Goal: Task Accomplishment & Management: Use online tool/utility

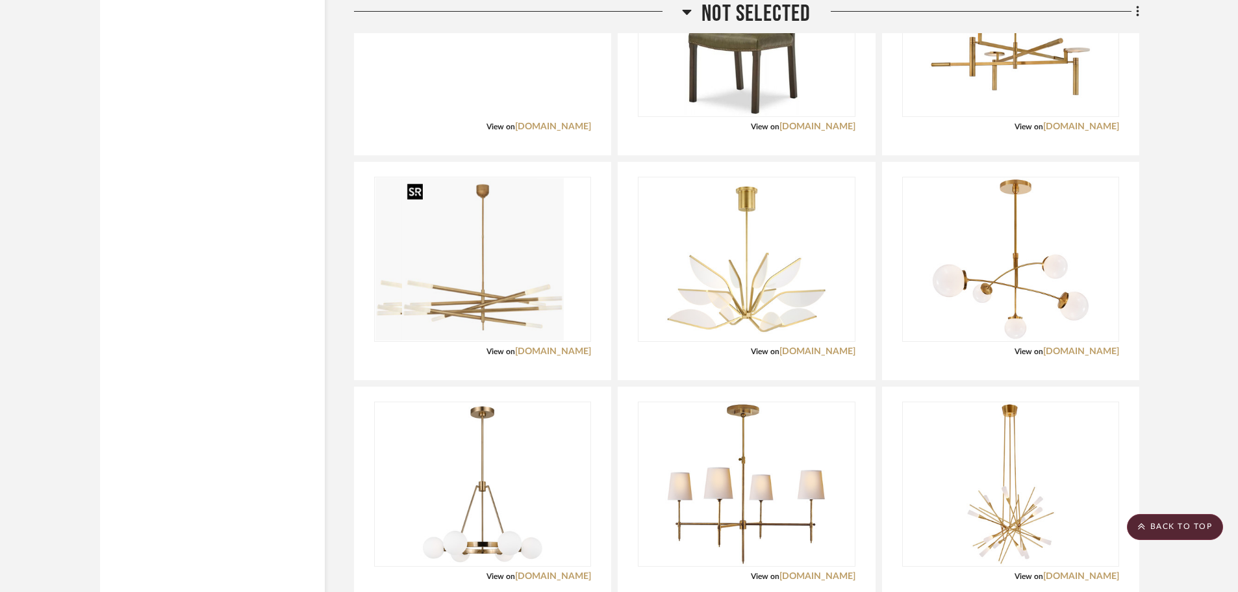
scroll to position [2915, 0]
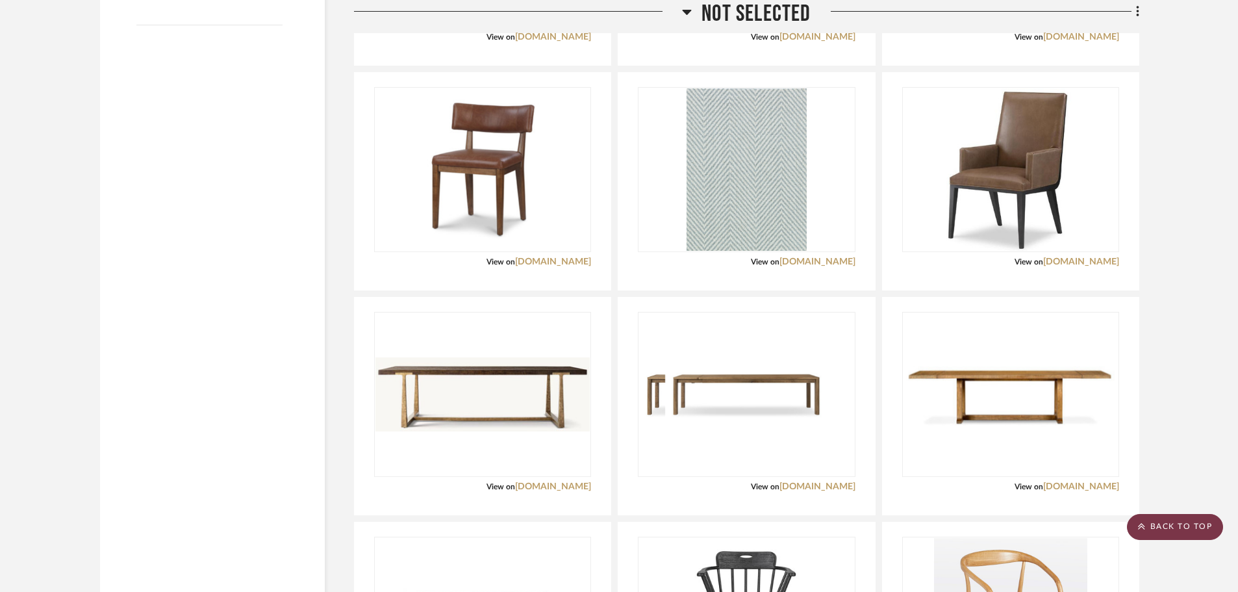
click at [1200, 519] on scroll-to-top-button "BACK TO TOP" at bounding box center [1175, 527] width 96 height 26
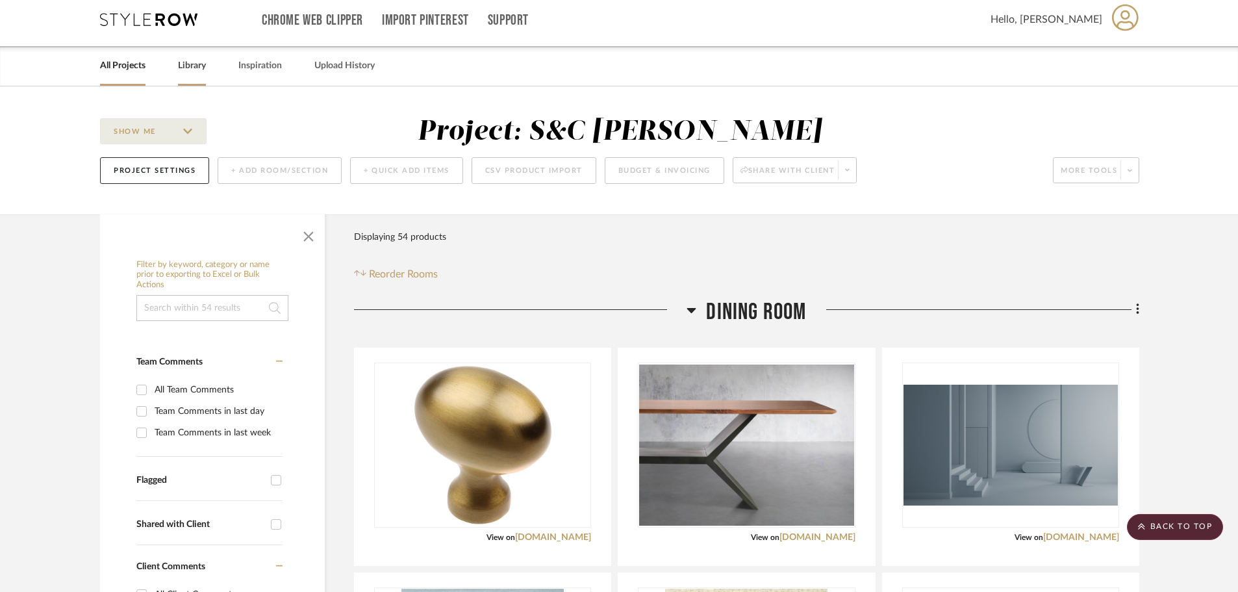
scroll to position [0, 0]
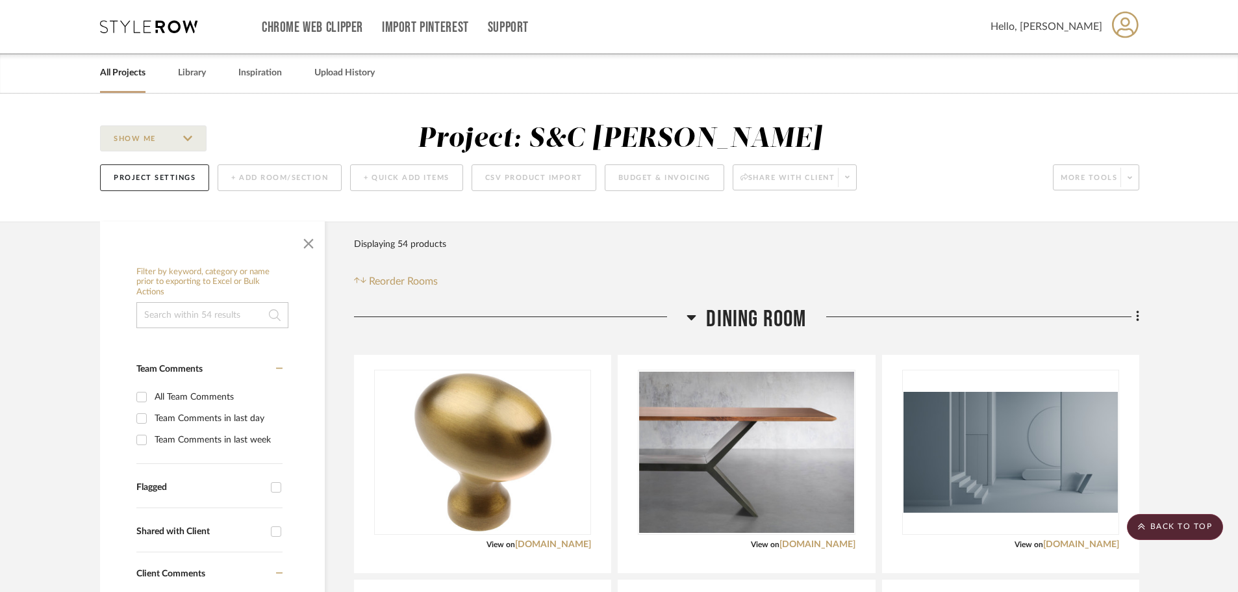
click at [129, 71] on link "All Projects" at bounding box center [122, 73] width 45 height 18
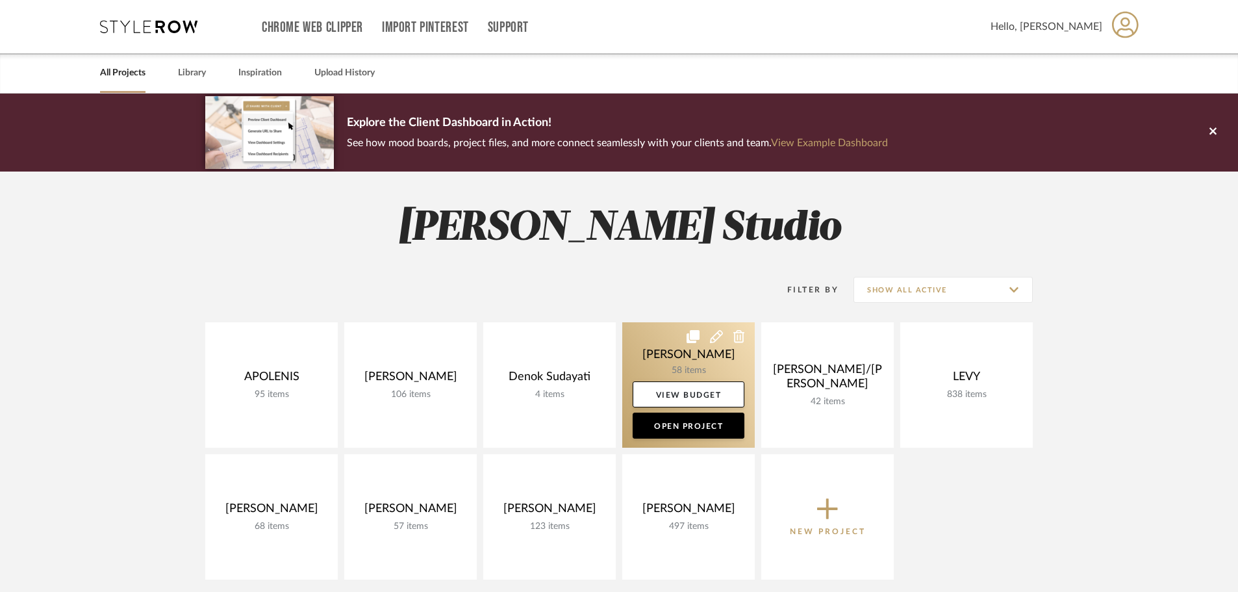
click at [673, 353] on link at bounding box center [688, 384] width 133 height 125
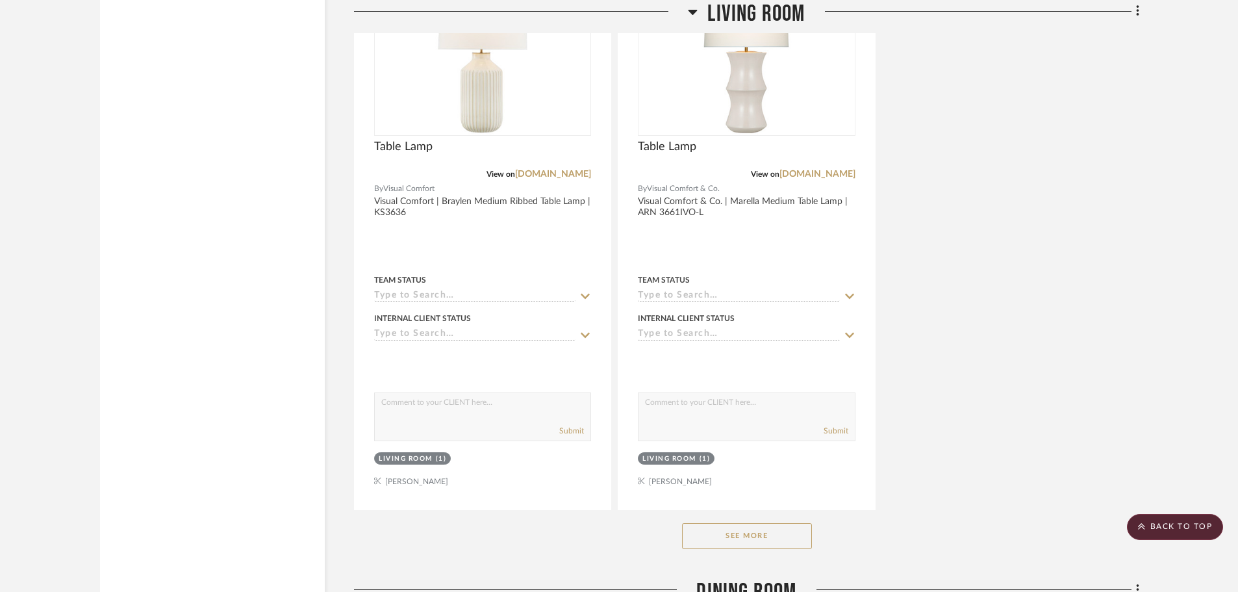
scroll to position [3573, 0]
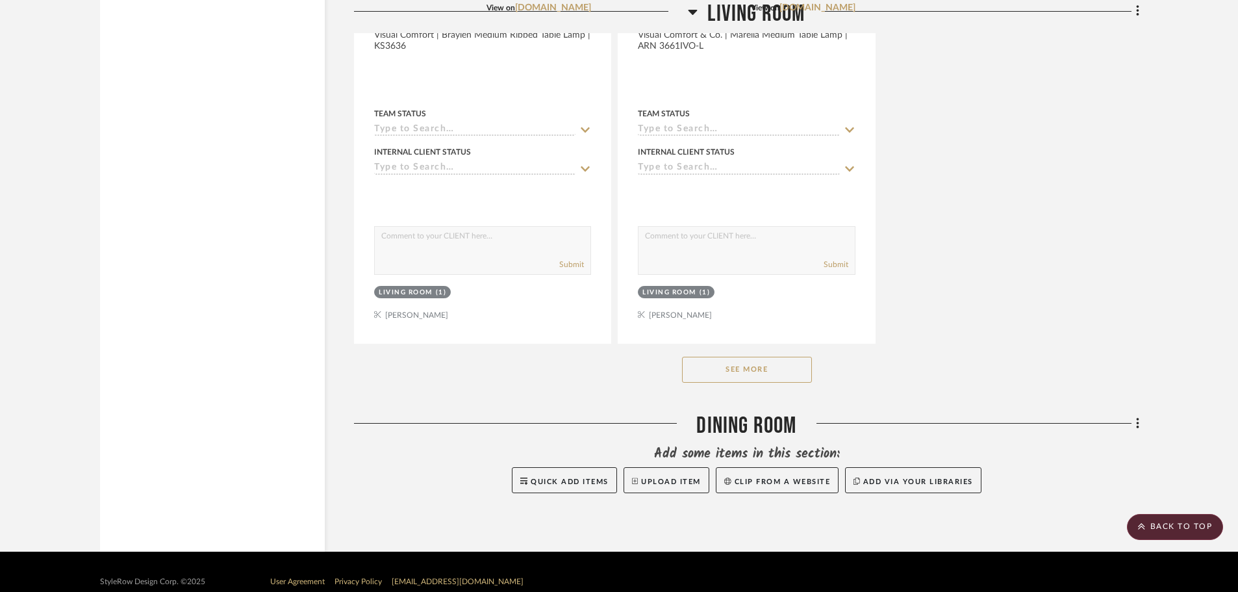
click at [778, 368] on button "See More" at bounding box center [747, 370] width 130 height 26
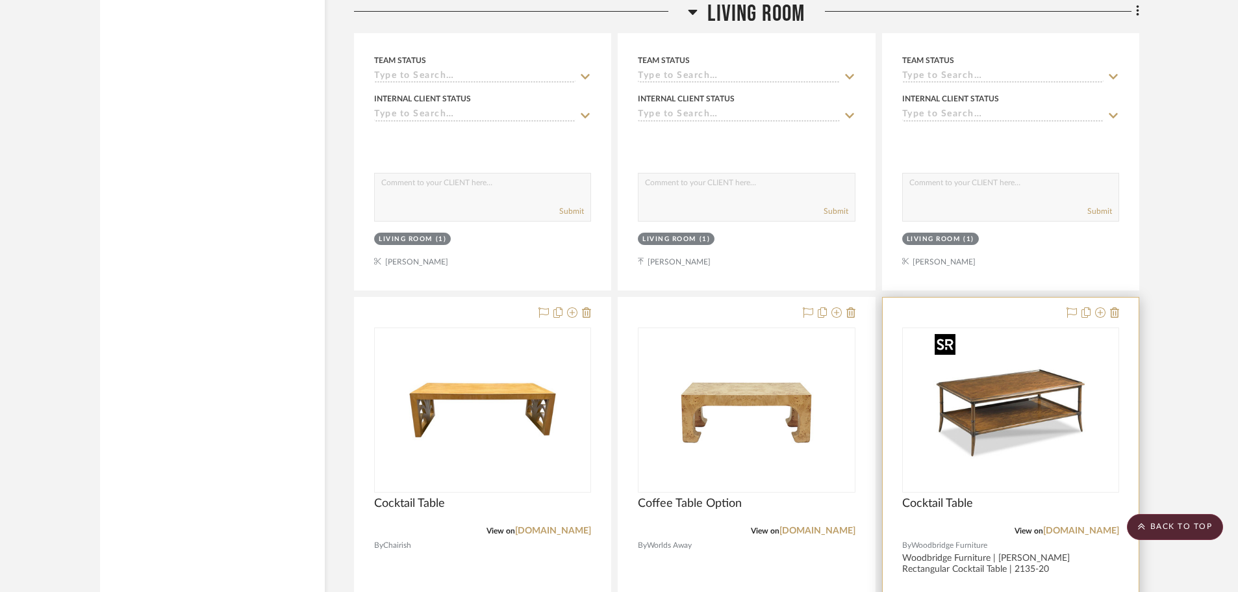
scroll to position [5587, 0]
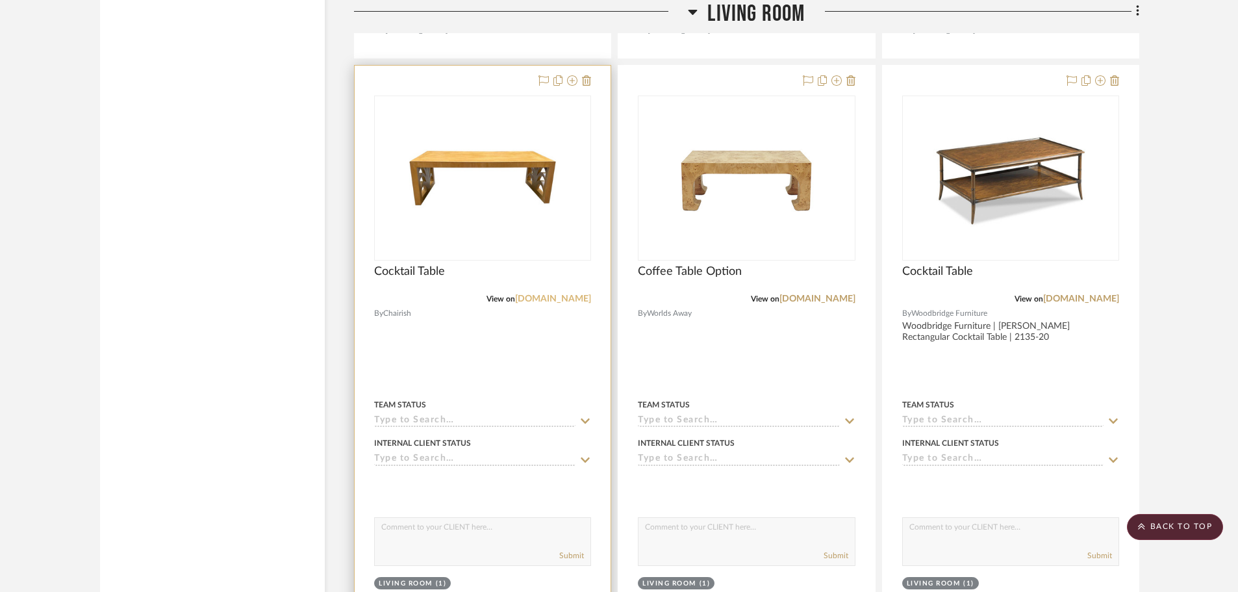
click at [577, 300] on link "[DOMAIN_NAME]" at bounding box center [553, 298] width 76 height 9
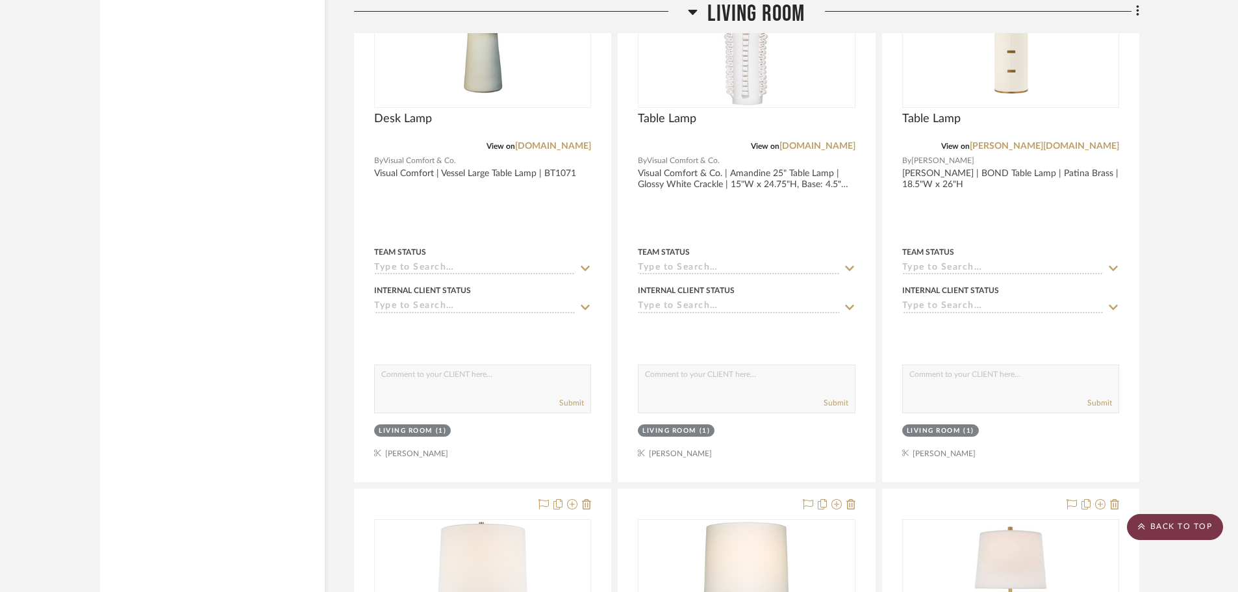
click at [1172, 520] on scroll-to-top-button "BACK TO TOP" at bounding box center [1175, 527] width 96 height 26
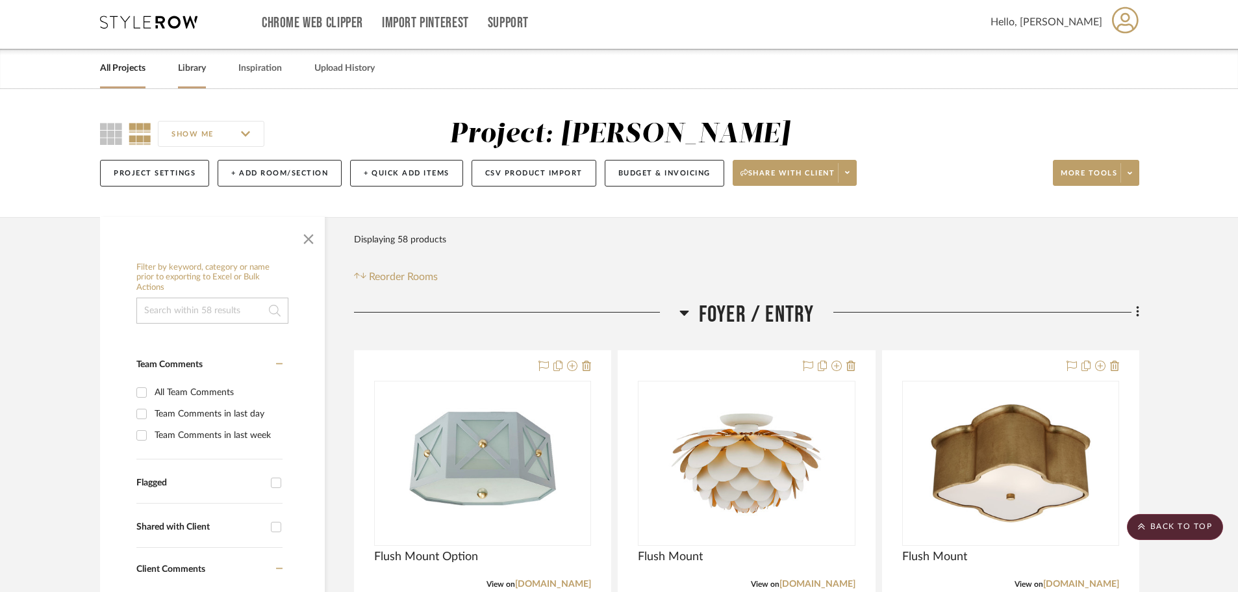
scroll to position [0, 0]
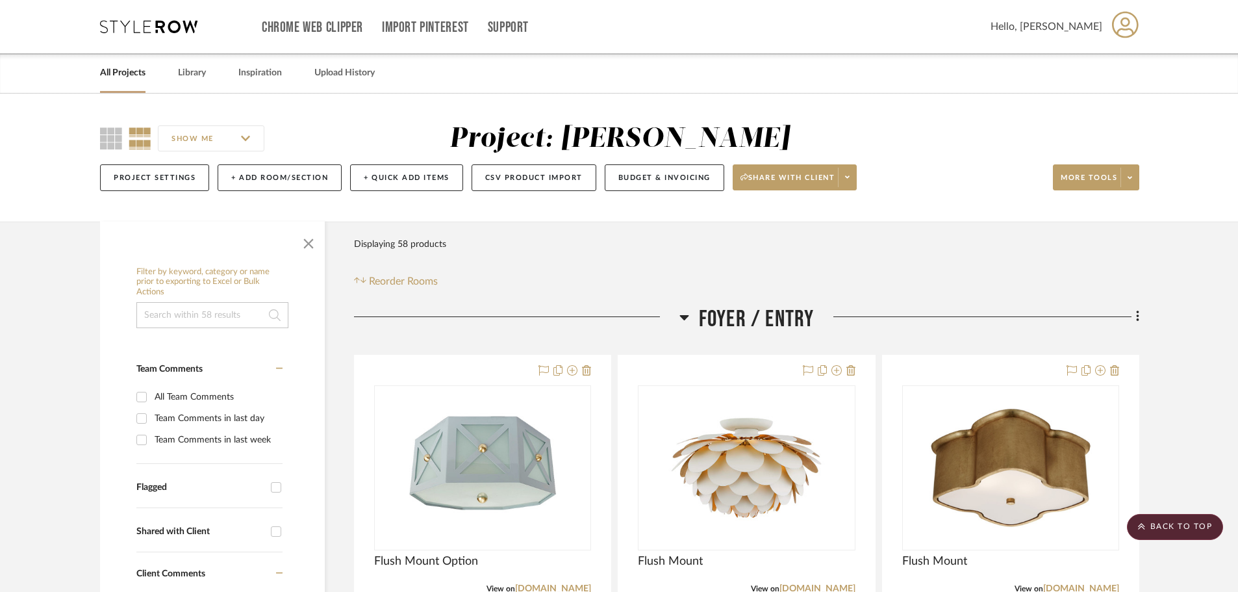
click at [202, 53] on div "Chrome Web Clipper Import Pinterest Support All Projects Library Inspiration Up…" at bounding box center [620, 26] width 1040 height 53
click at [204, 75] on link "Library" at bounding box center [192, 73] width 28 height 18
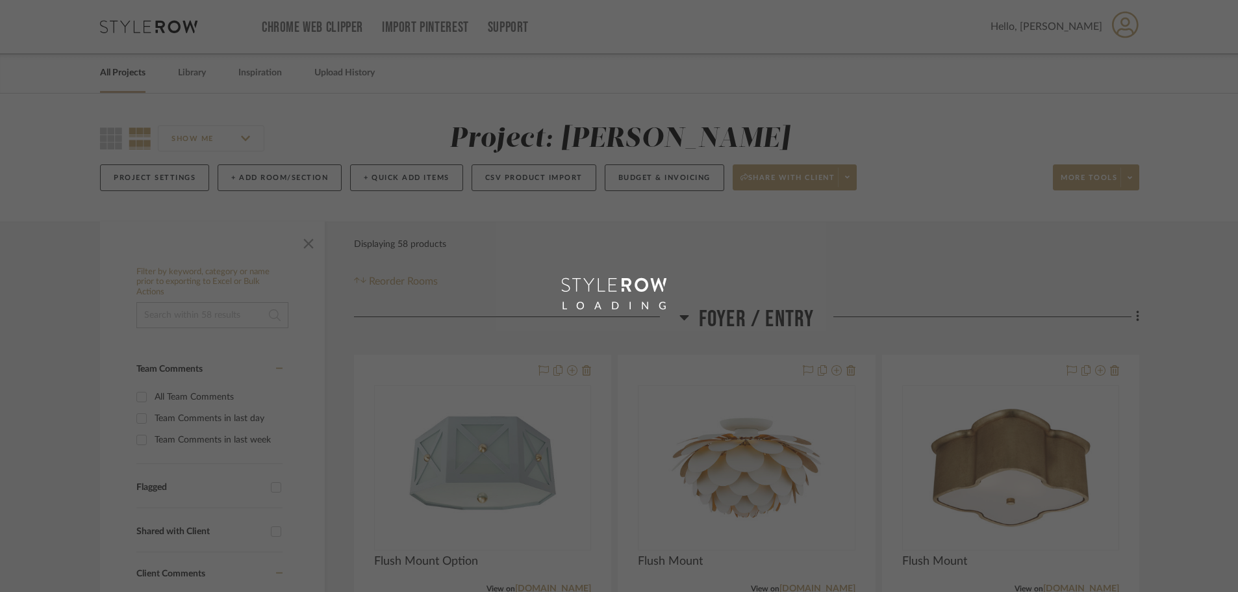
click at [218, 312] on div "LOADING" at bounding box center [619, 296] width 1238 height 592
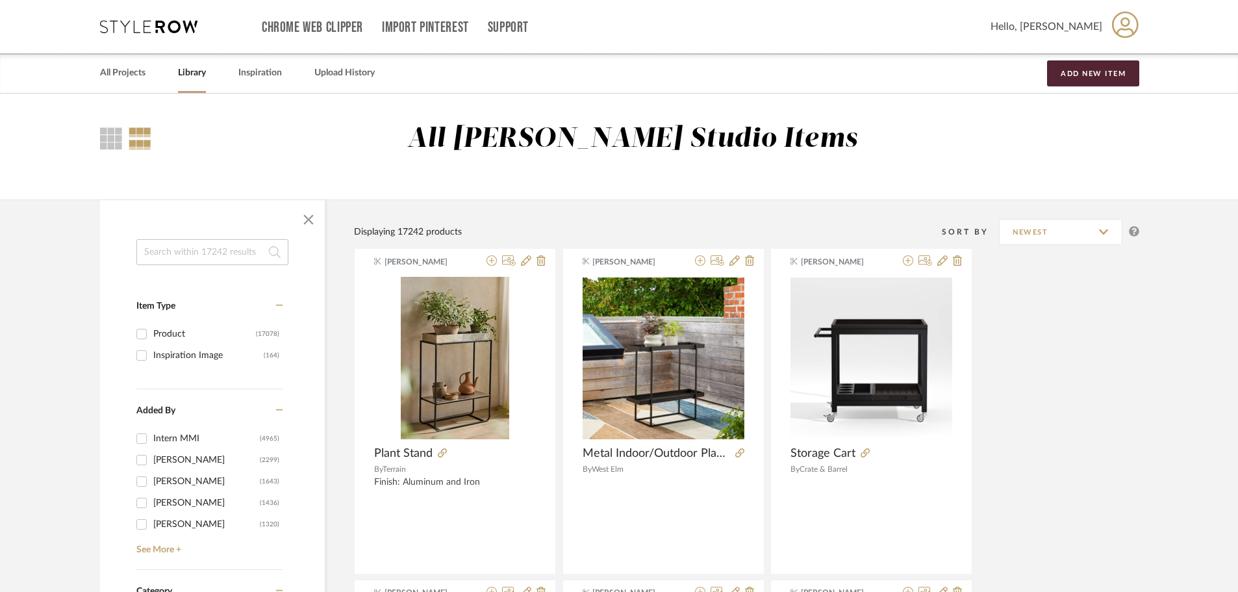
click at [207, 246] on input at bounding box center [212, 252] width 152 height 26
type input "console"
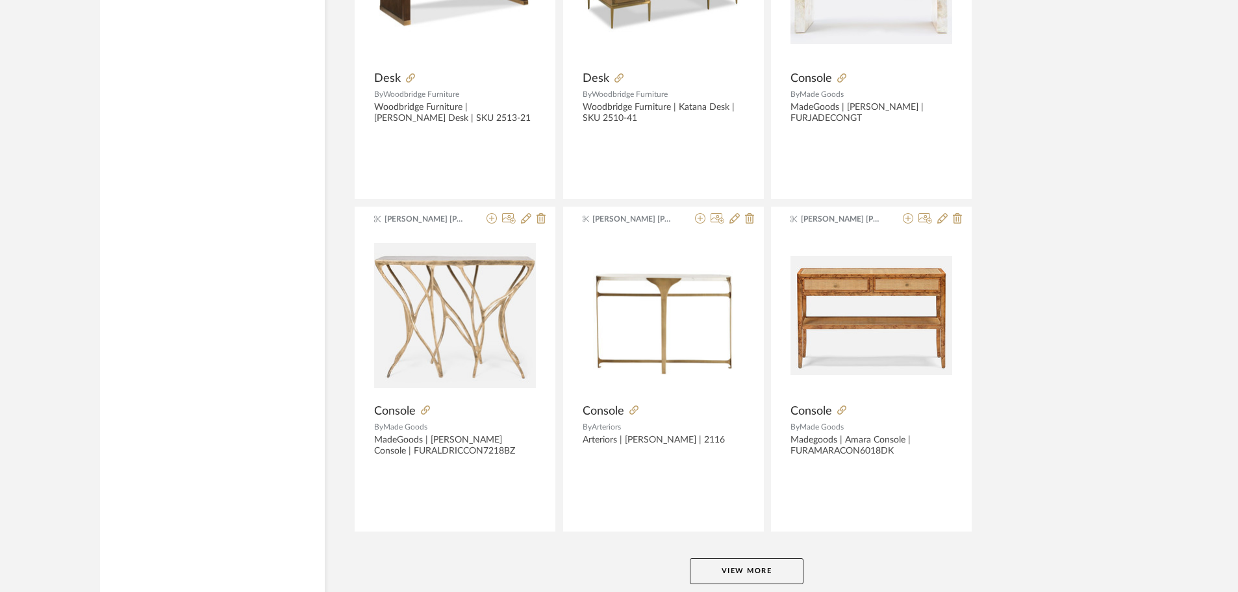
scroll to position [3814, 0]
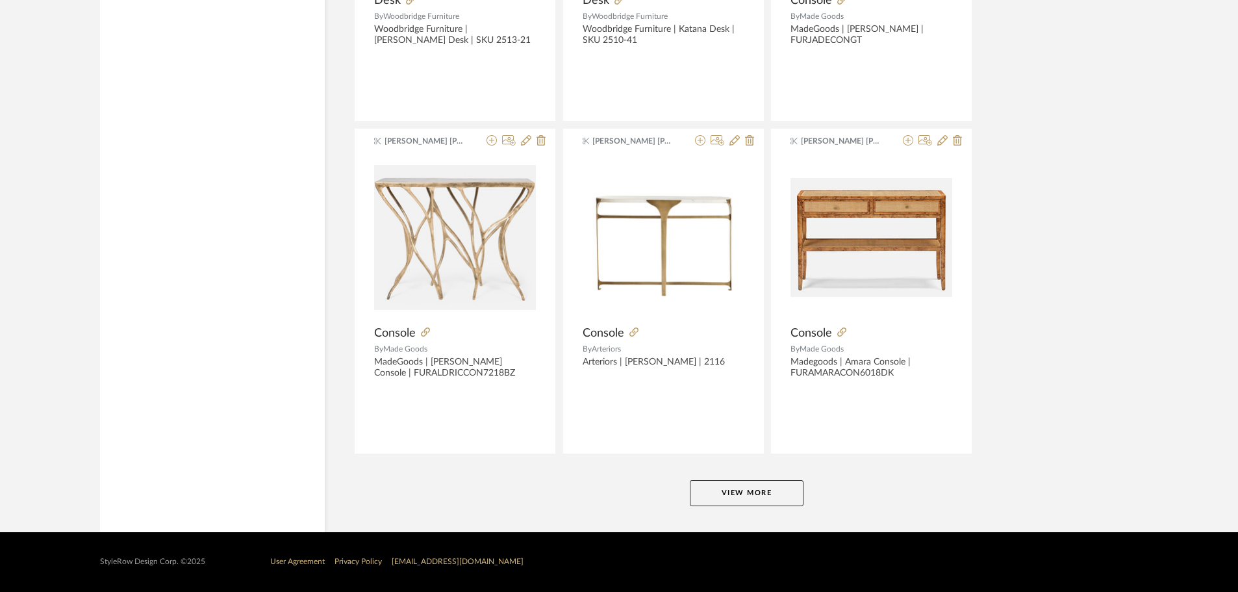
click at [756, 491] on button "View More" at bounding box center [747, 493] width 114 height 26
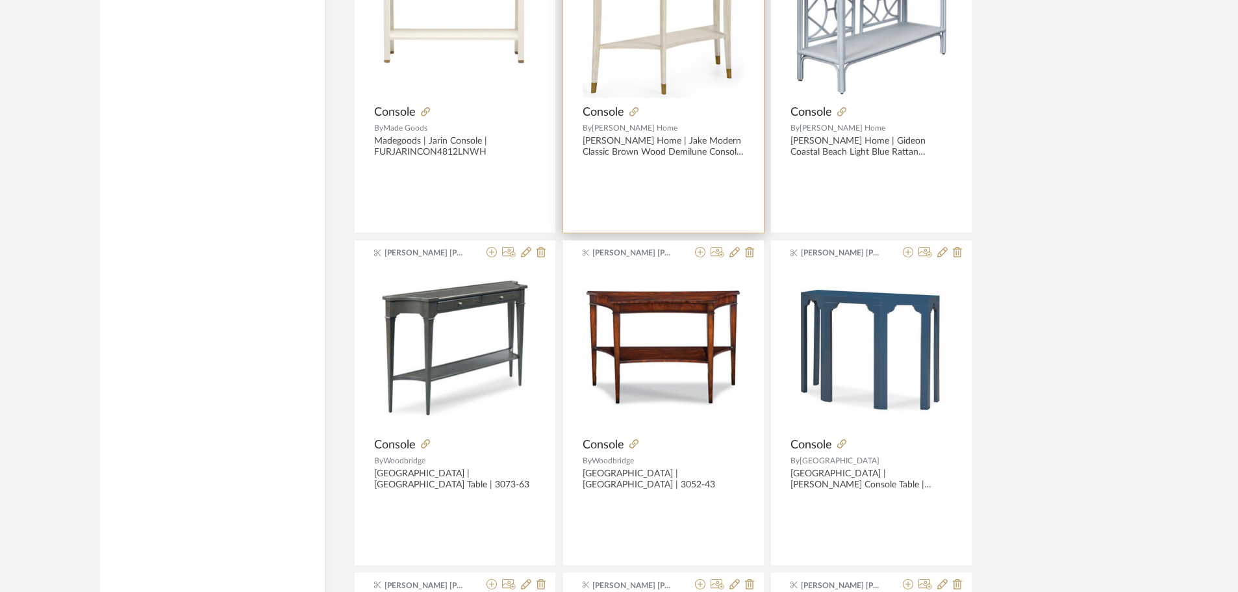
scroll to position [4398, 0]
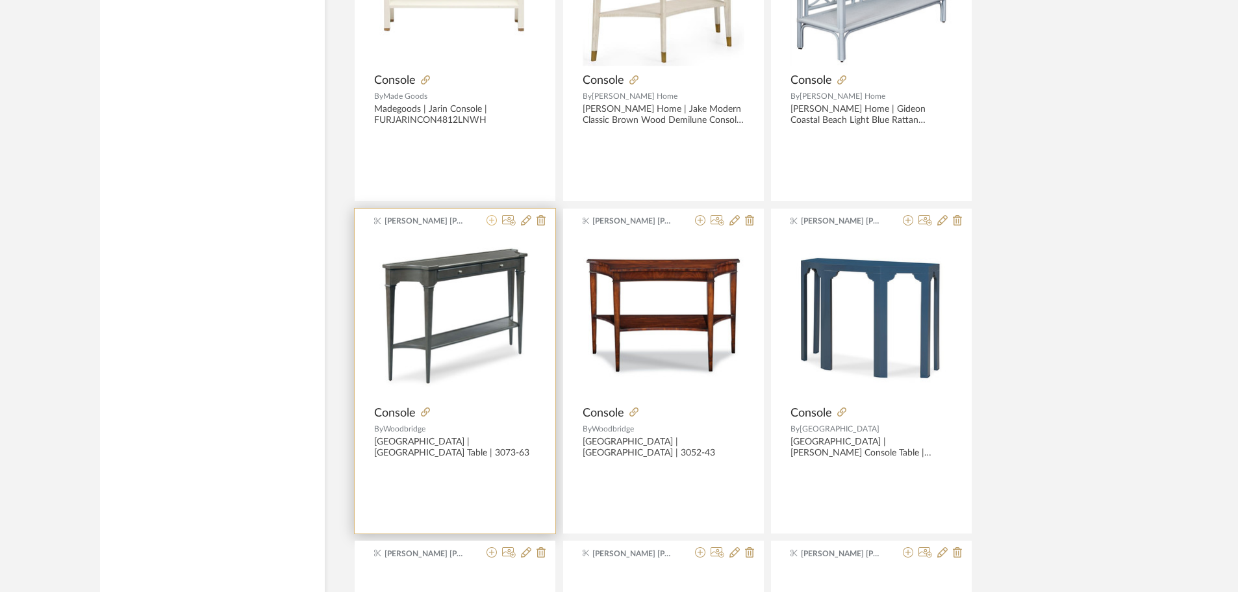
click at [490, 222] on icon at bounding box center [492, 220] width 10 height 10
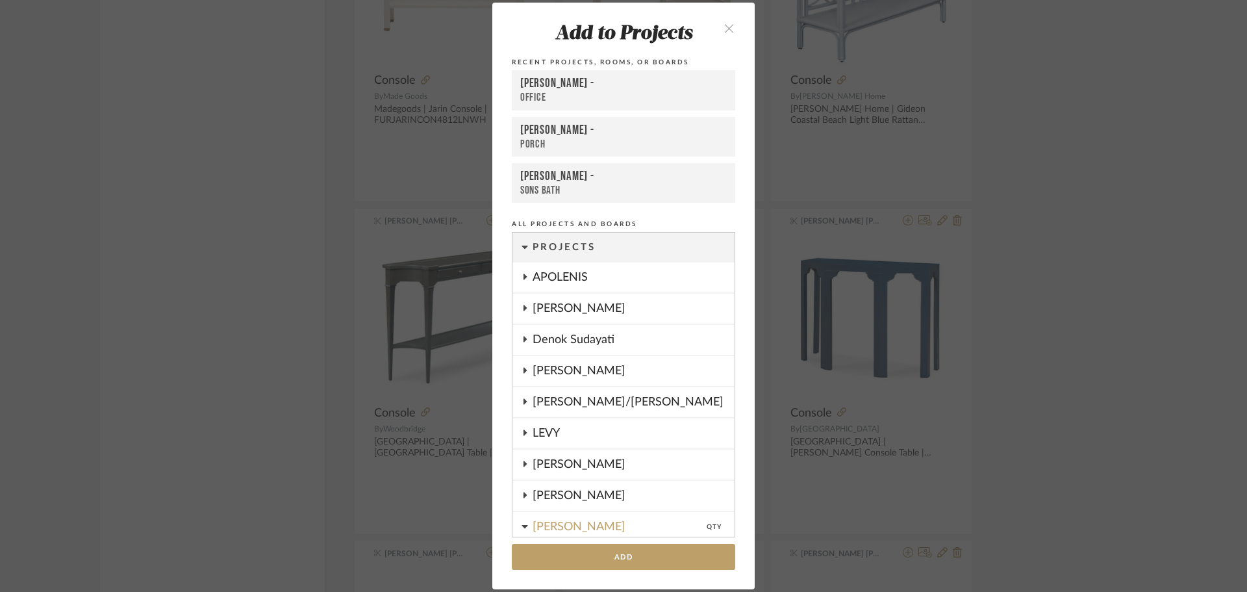
scroll to position [225, 0]
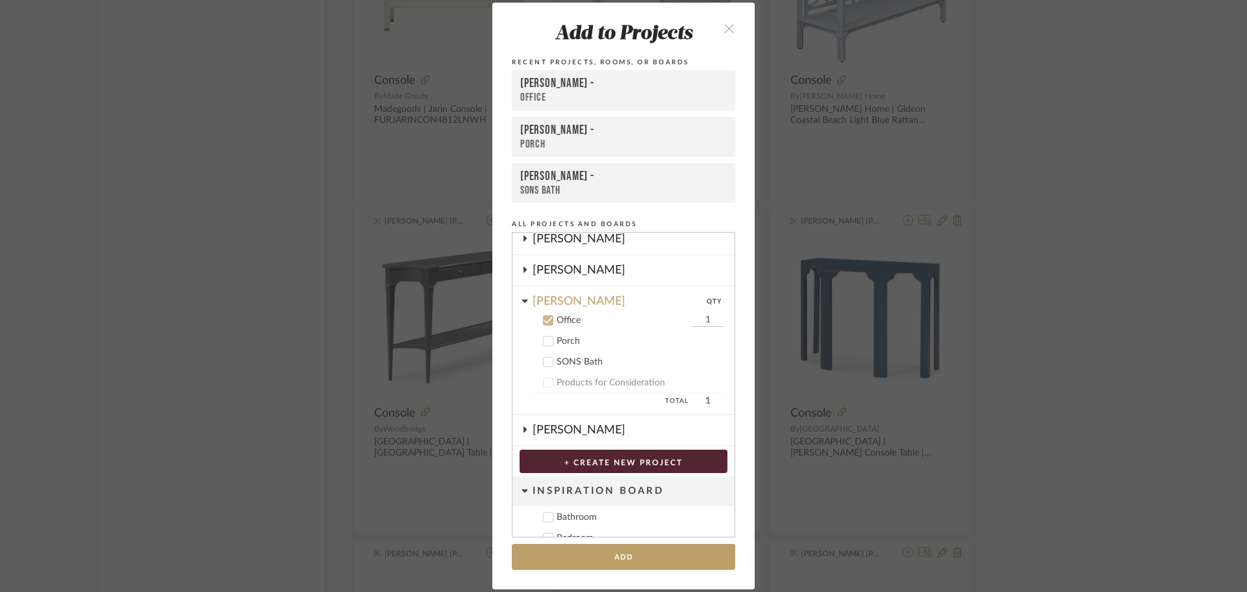
click at [559, 322] on div "Office" at bounding box center [623, 320] width 132 height 11
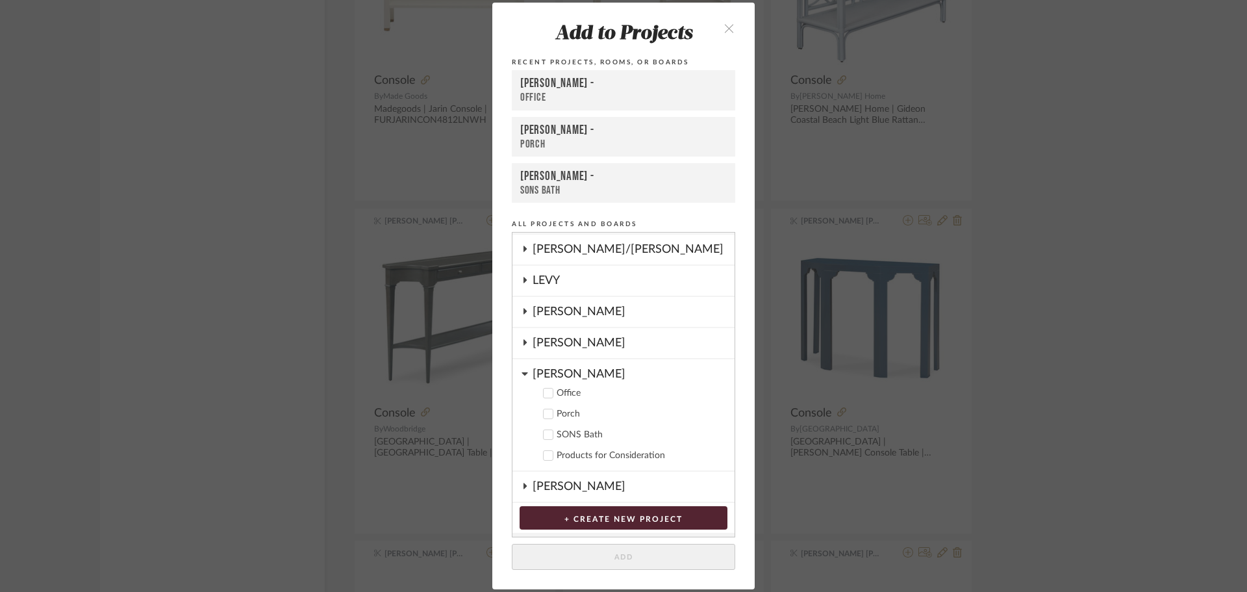
scroll to position [31, 0]
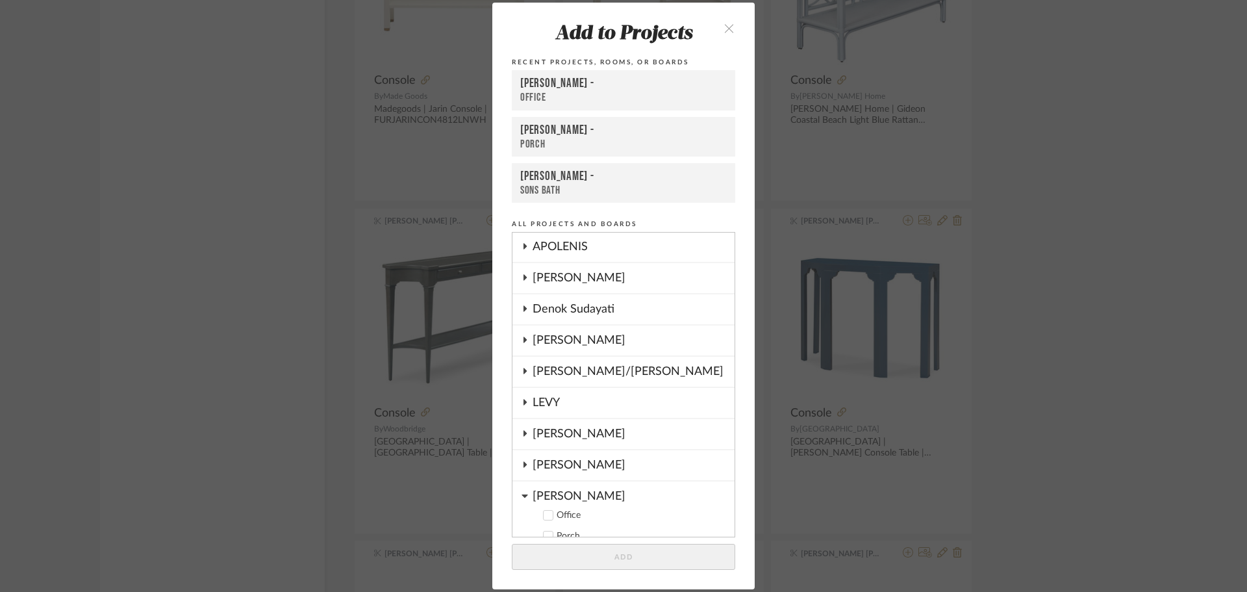
click at [522, 346] on button at bounding box center [525, 341] width 6 height 16
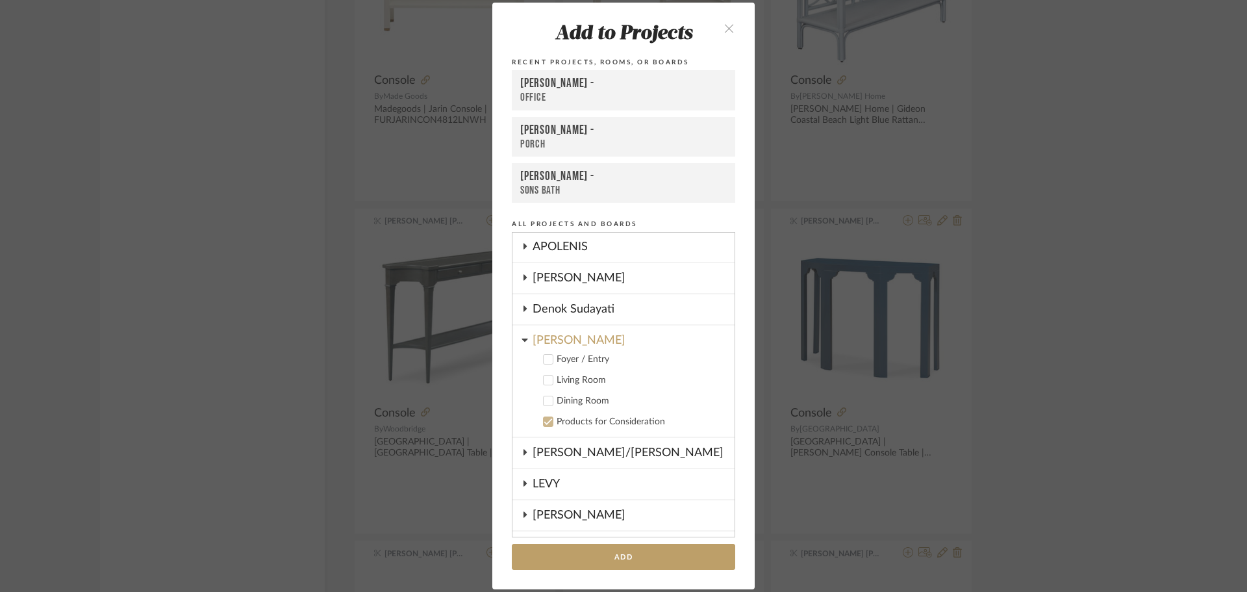
click at [557, 397] on div "Dining Room" at bounding box center [641, 401] width 168 height 11
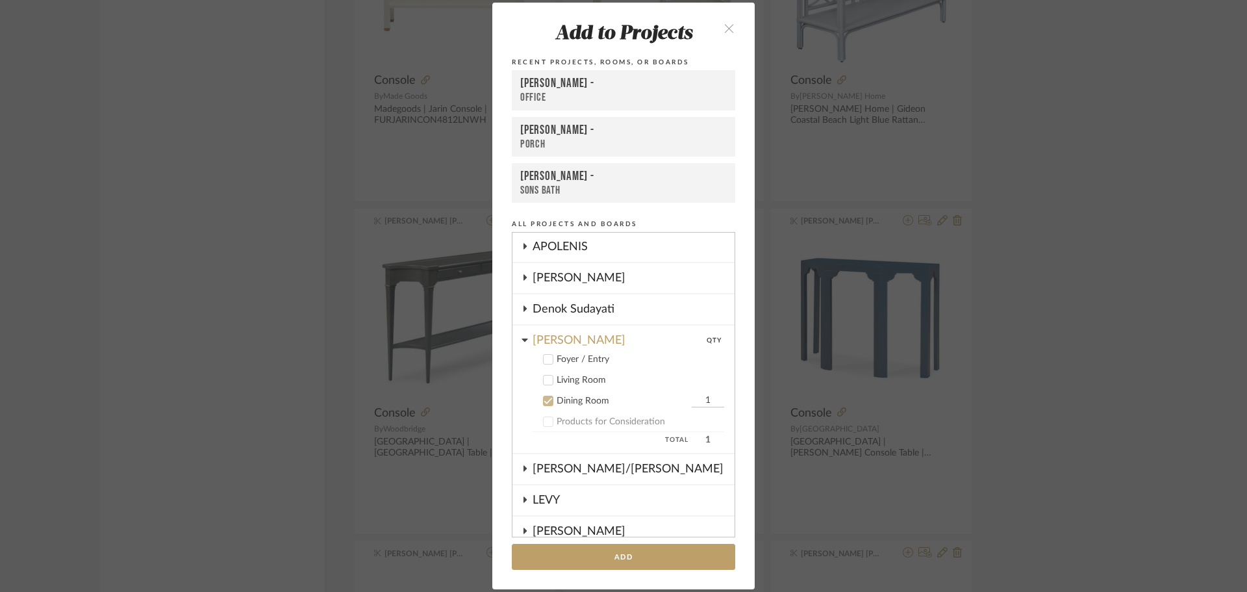
click at [557, 377] on div "Living Room" at bounding box center [641, 380] width 168 height 11
click at [560, 402] on div "Dining Room" at bounding box center [623, 401] width 132 height 11
click at [570, 565] on button "Add" at bounding box center [623, 557] width 223 height 27
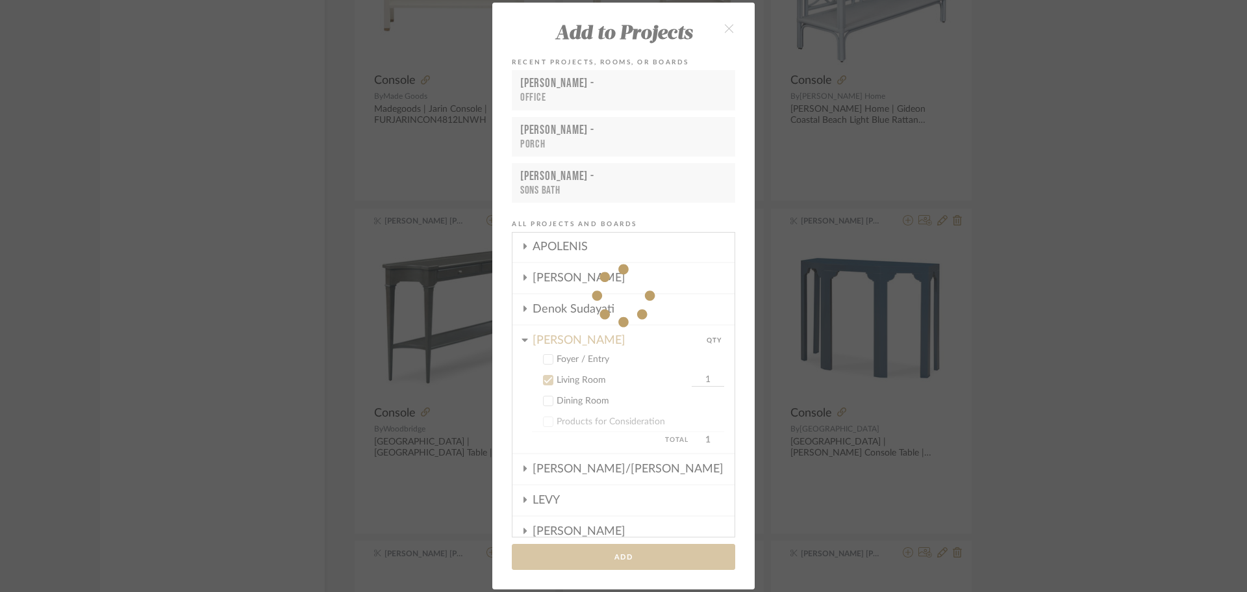
click at [1114, 294] on div "Add to Projects Recent Projects, Rooms, or Boards [PERSON_NAME] - Office [PERSO…" at bounding box center [623, 296] width 1247 height 592
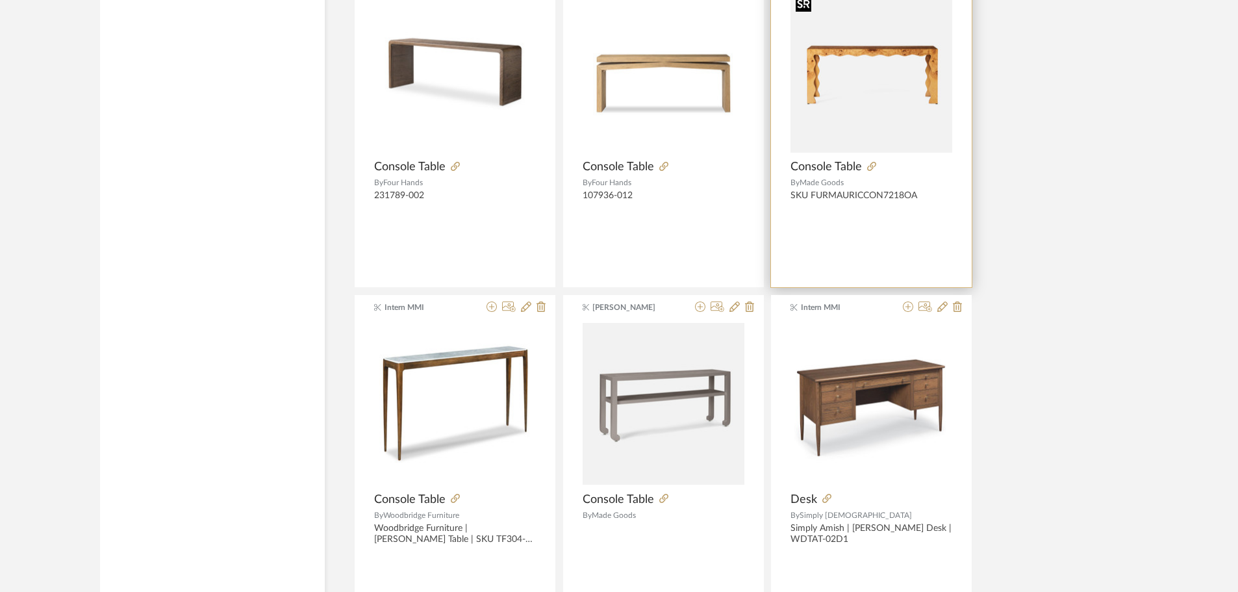
scroll to position [2839, 0]
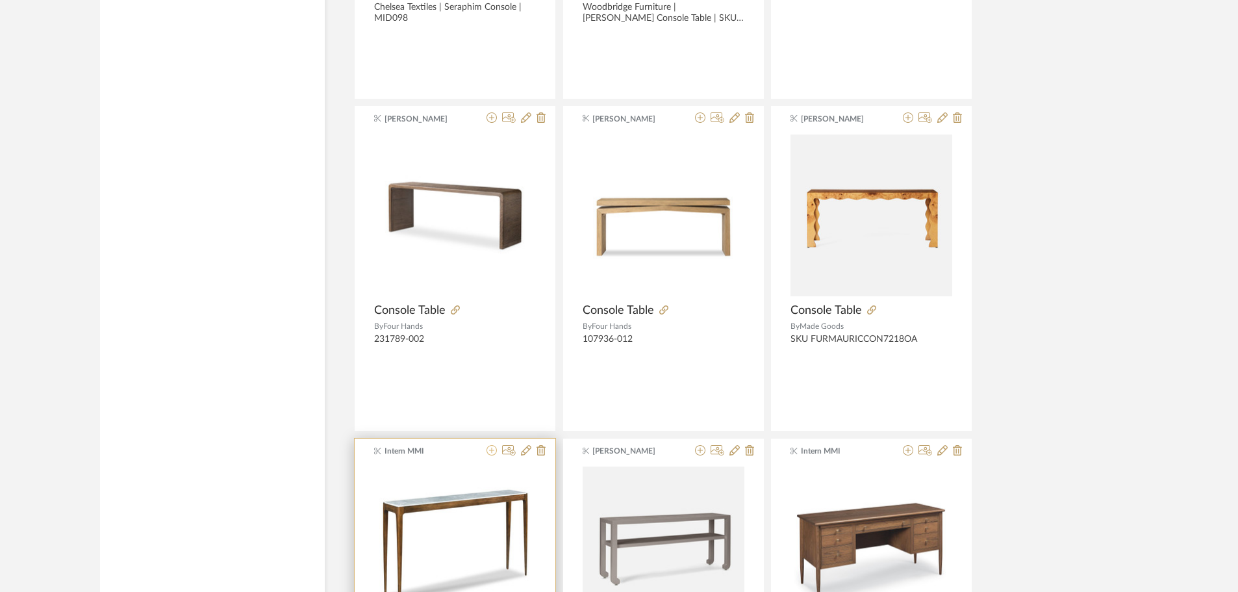
click at [494, 451] on icon at bounding box center [492, 450] width 10 height 10
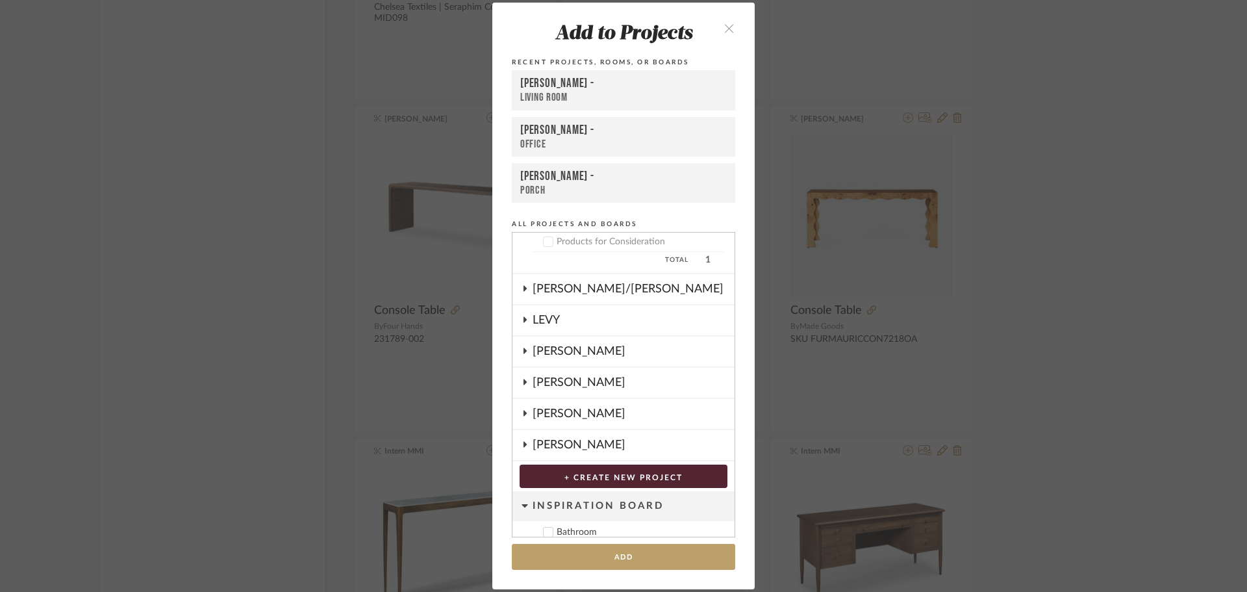
scroll to position [232, 0]
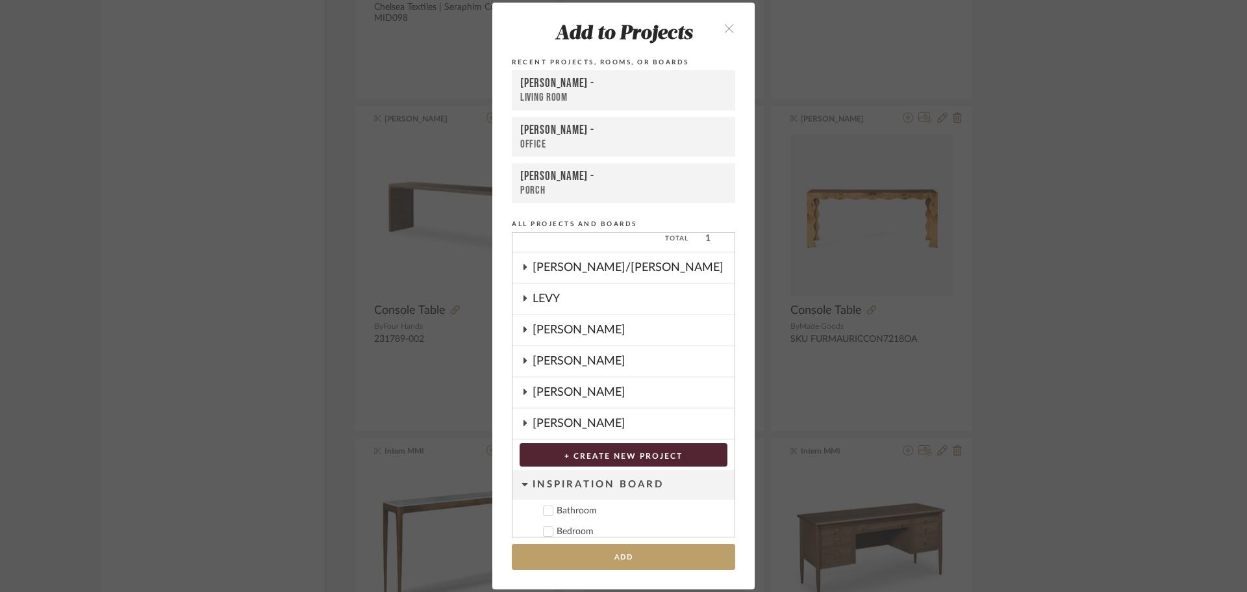
click at [620, 541] on add-to "Add to Projects Recent Projects, Rooms, or Boards [PERSON_NAME] - Living Room […" at bounding box center [623, 296] width 262 height 587
click at [622, 551] on button "Add" at bounding box center [623, 557] width 223 height 27
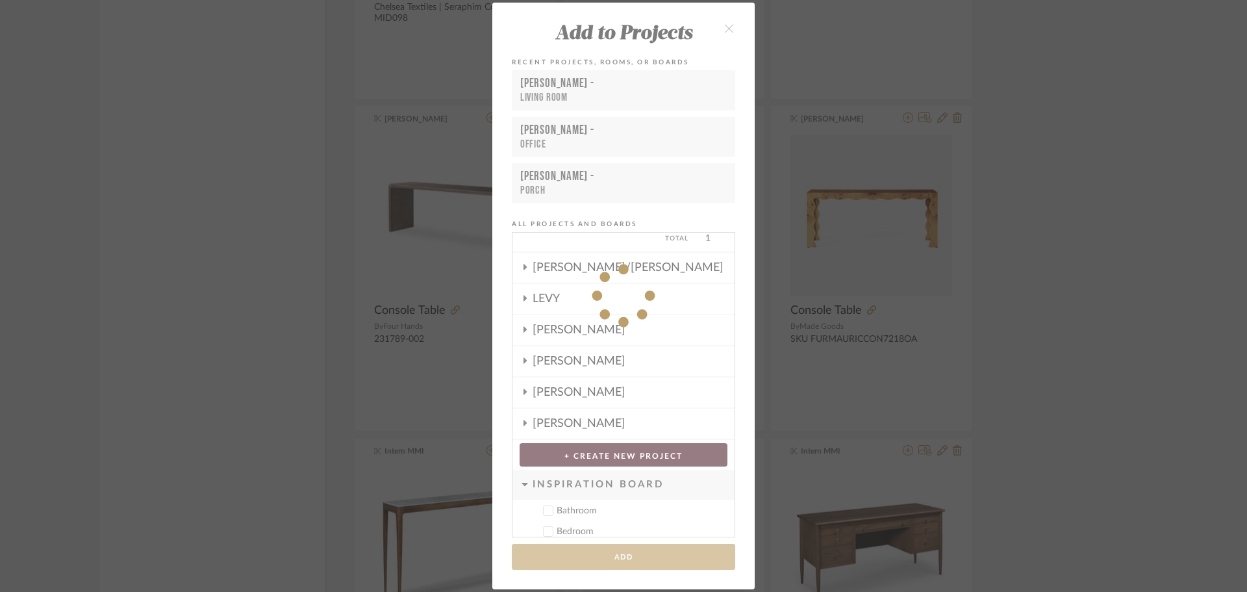
click at [1106, 350] on div "Add to Projects Recent Projects, Rooms, or Boards [PERSON_NAME] - Living Room […" at bounding box center [623, 296] width 1247 height 592
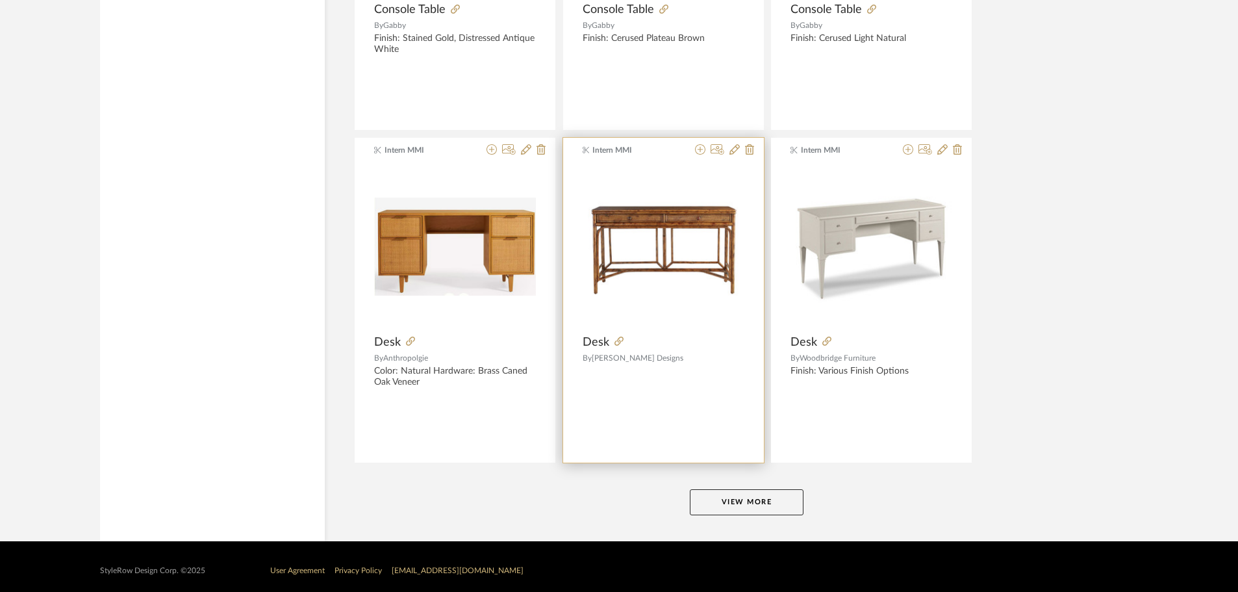
scroll to position [7802, 0]
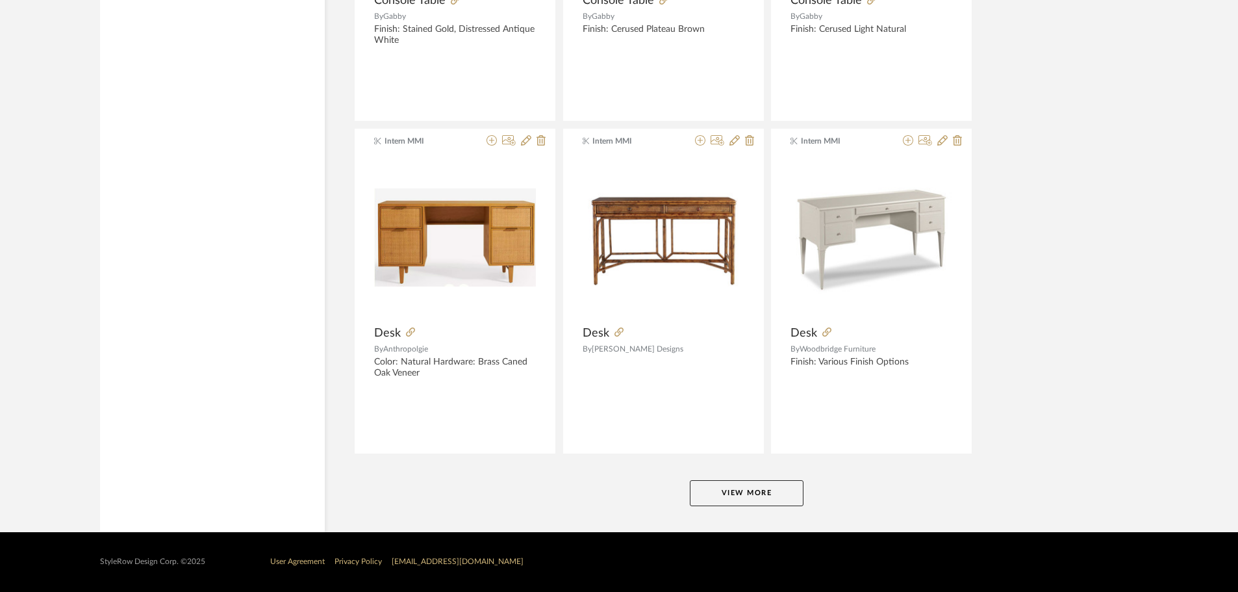
click at [776, 496] on button "View More" at bounding box center [747, 493] width 114 height 26
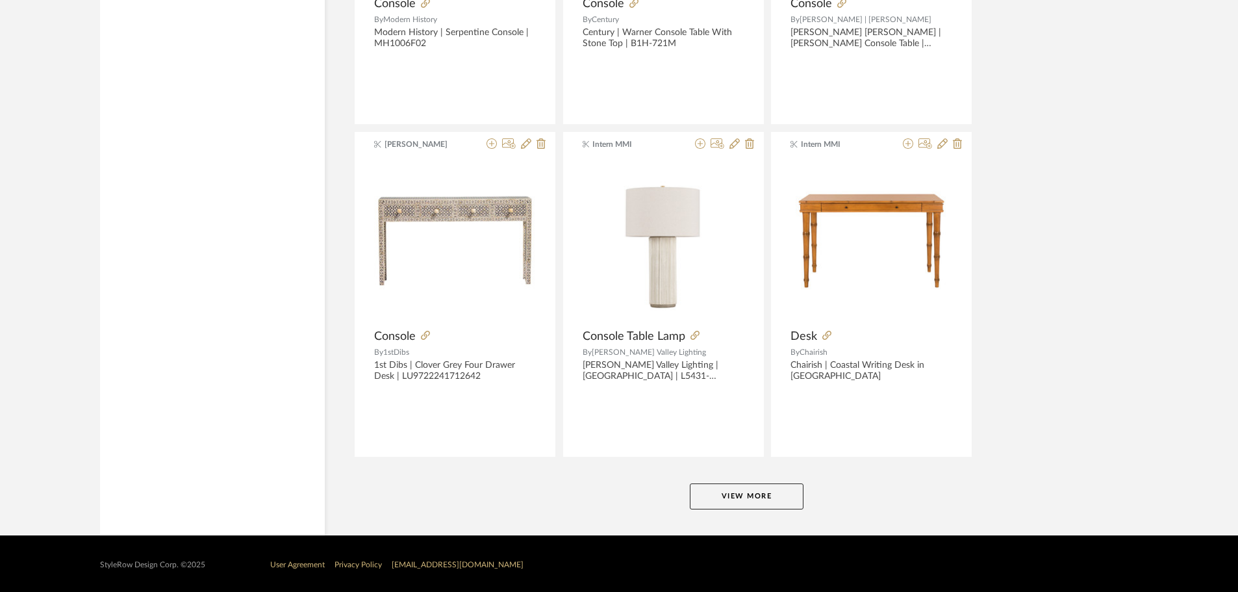
scroll to position [11789, 0]
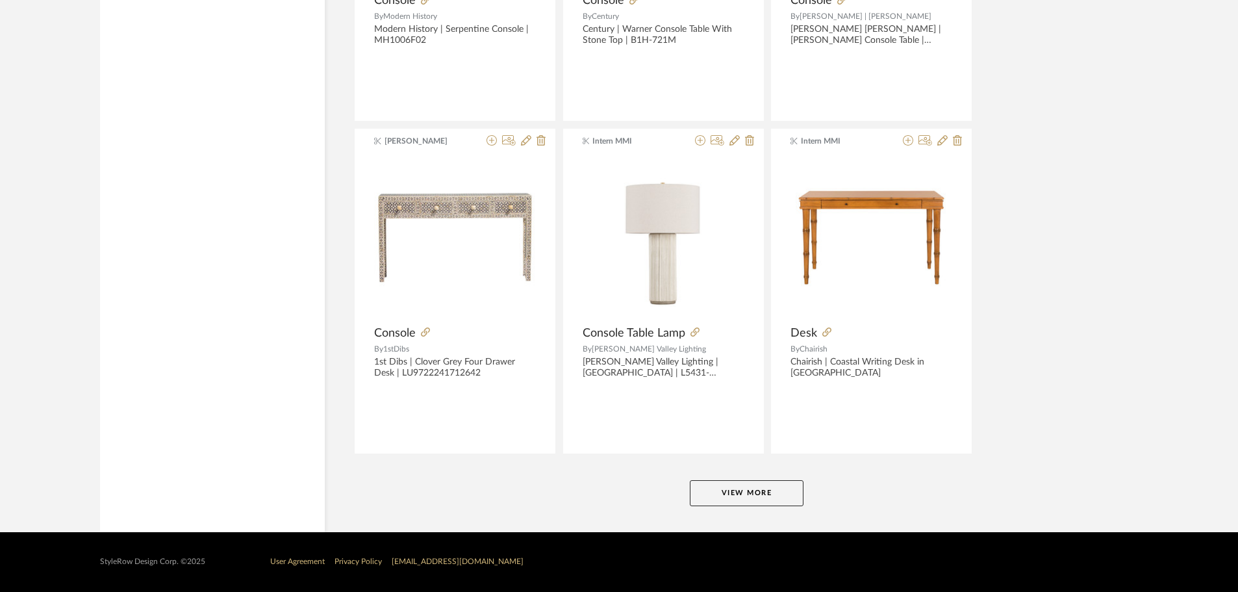
click at [778, 485] on button "View More" at bounding box center [747, 493] width 114 height 26
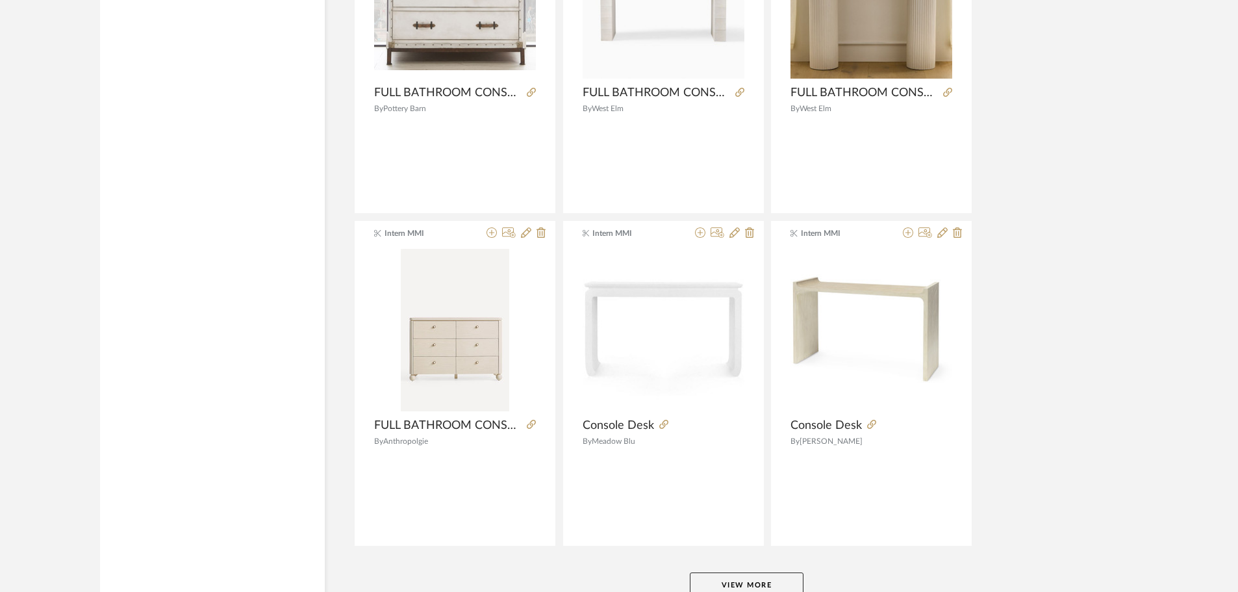
scroll to position [15752, 0]
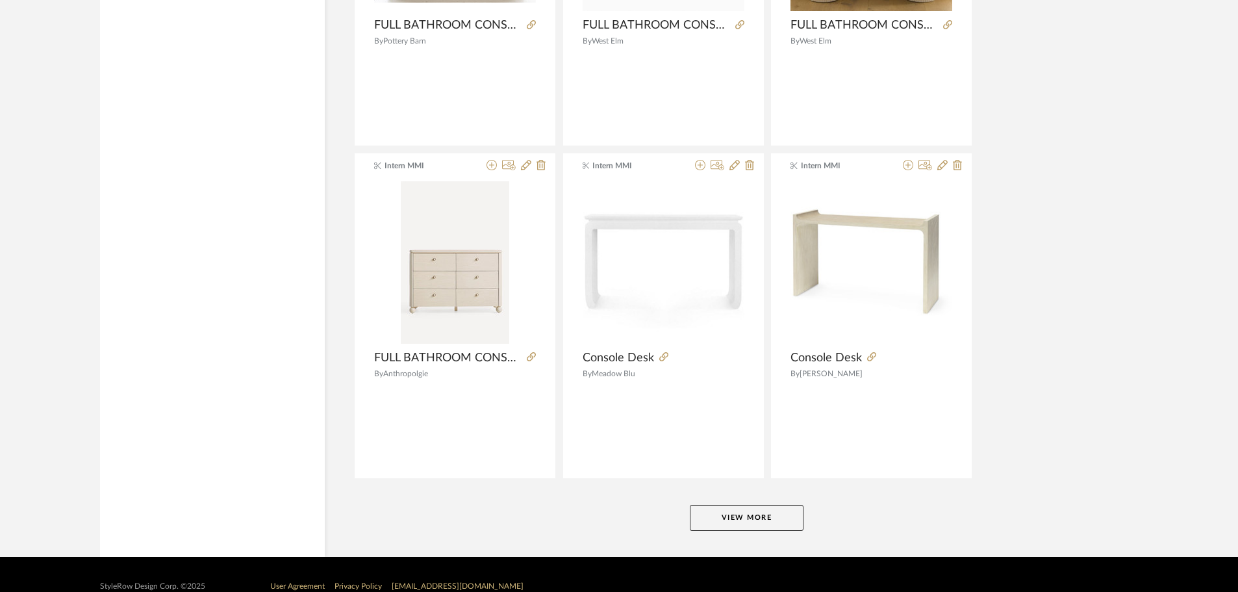
click at [752, 513] on button "View More" at bounding box center [747, 518] width 114 height 26
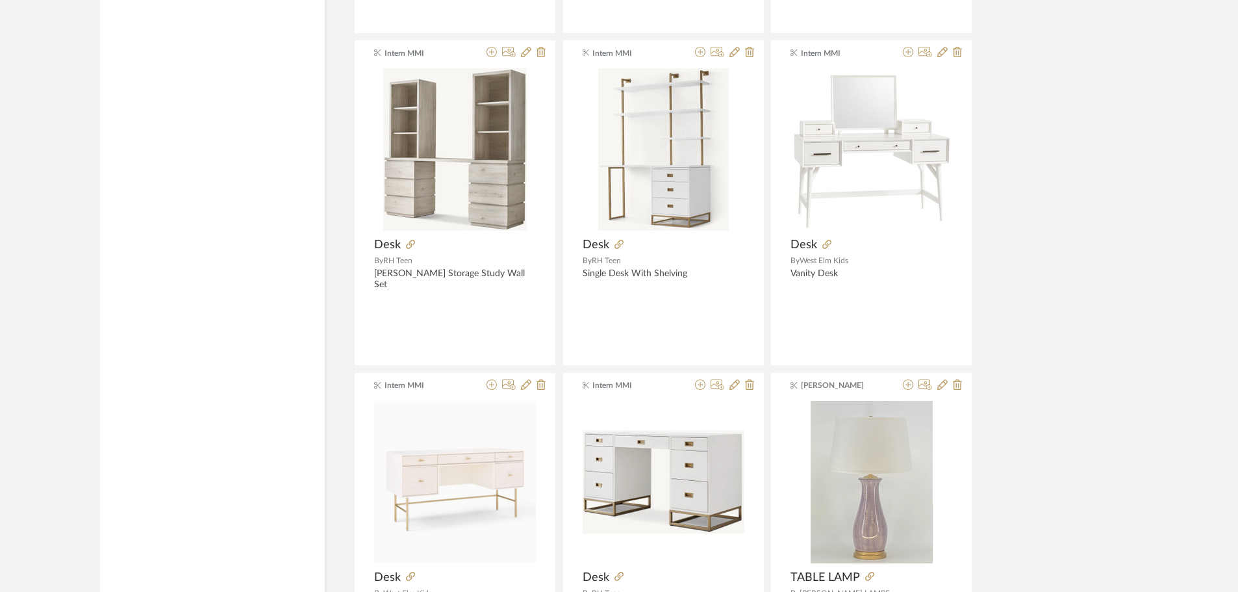
scroll to position [19765, 0]
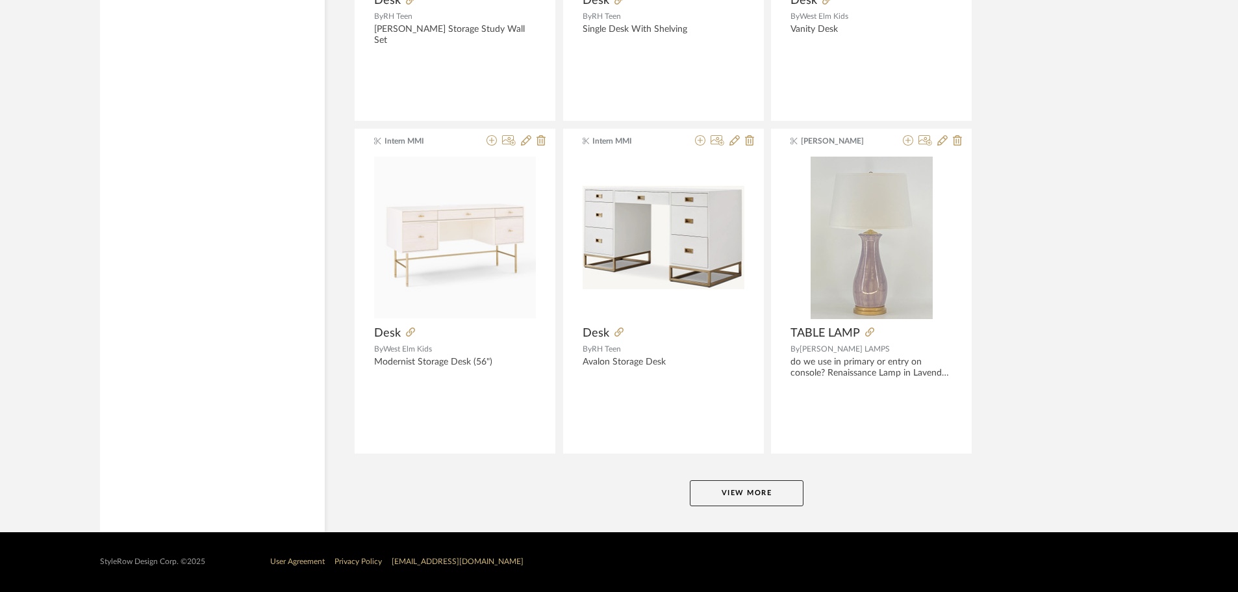
click at [764, 492] on button "View More" at bounding box center [747, 493] width 114 height 26
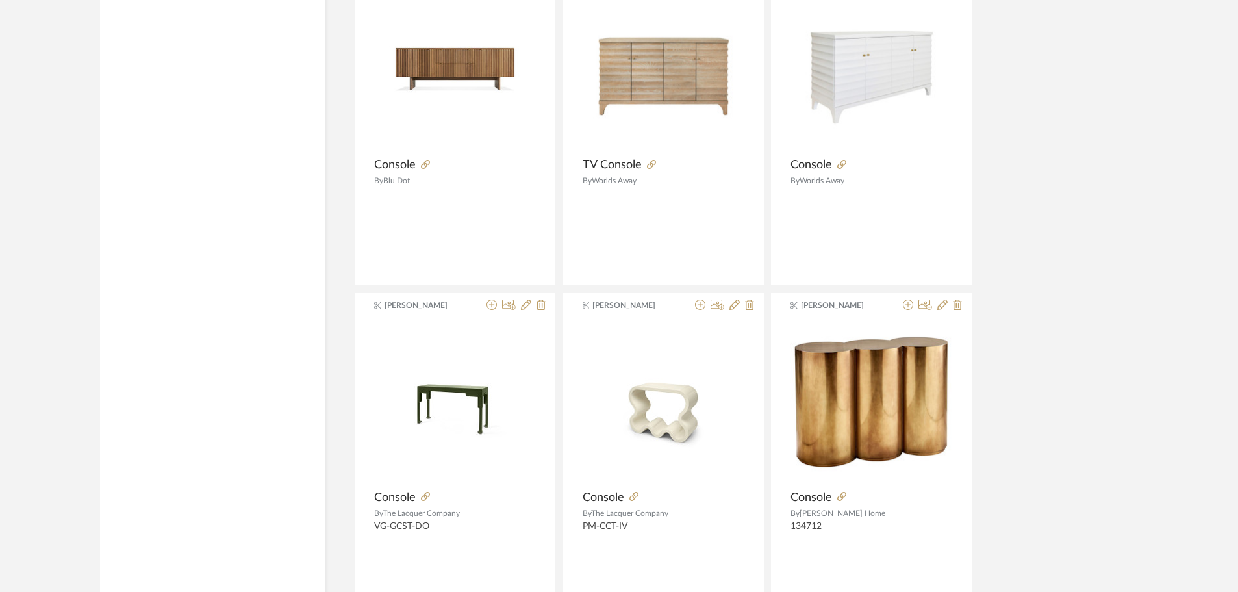
scroll to position [23753, 0]
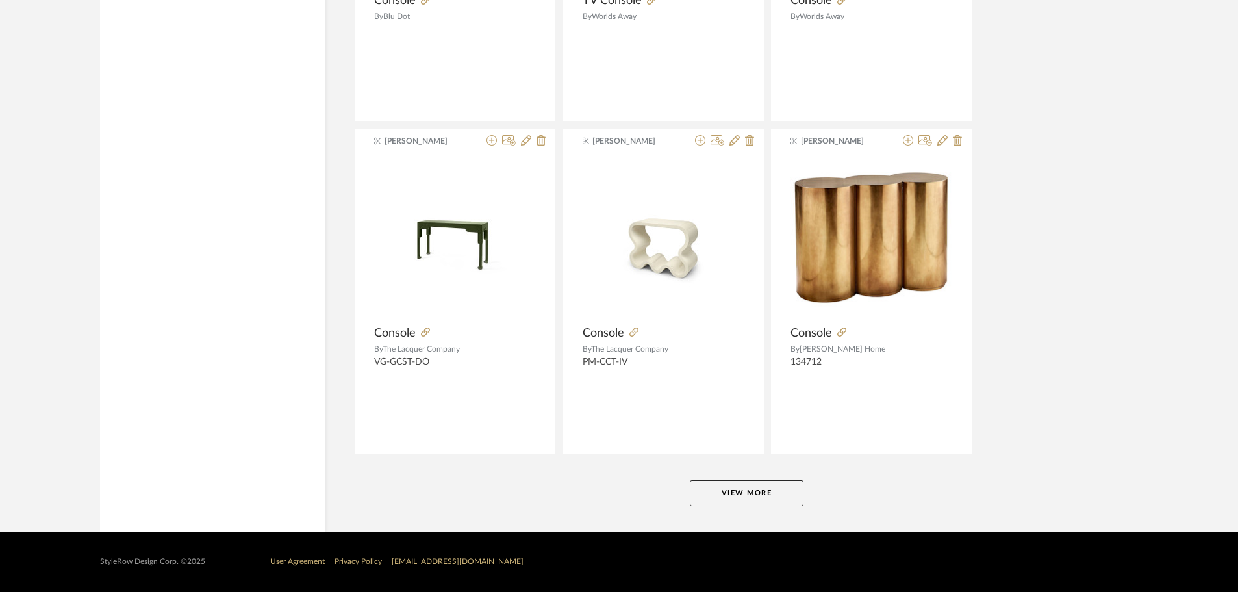
click at [733, 498] on button "View More" at bounding box center [747, 493] width 114 height 26
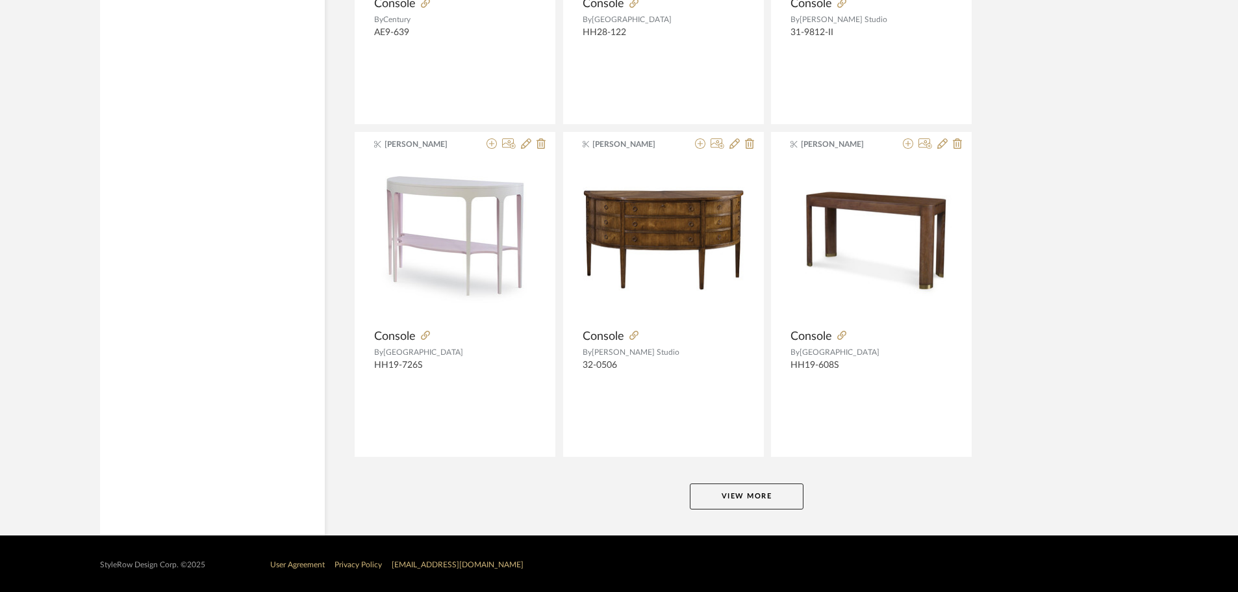
scroll to position [27741, 0]
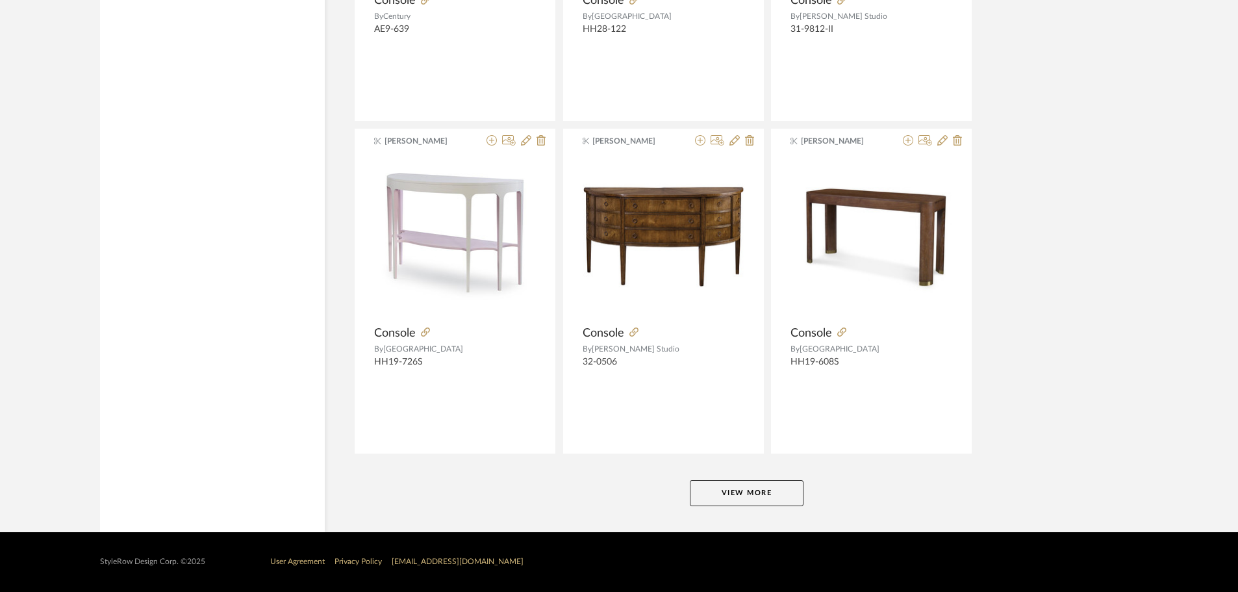
click at [757, 489] on button "View More" at bounding box center [747, 493] width 114 height 26
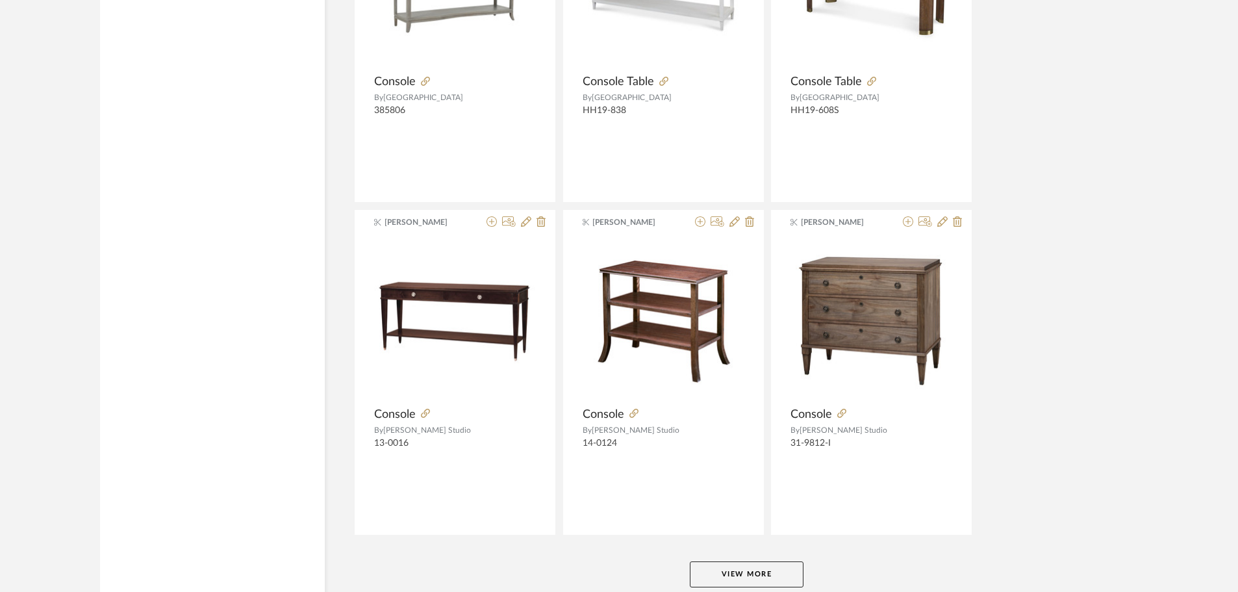
scroll to position [31728, 0]
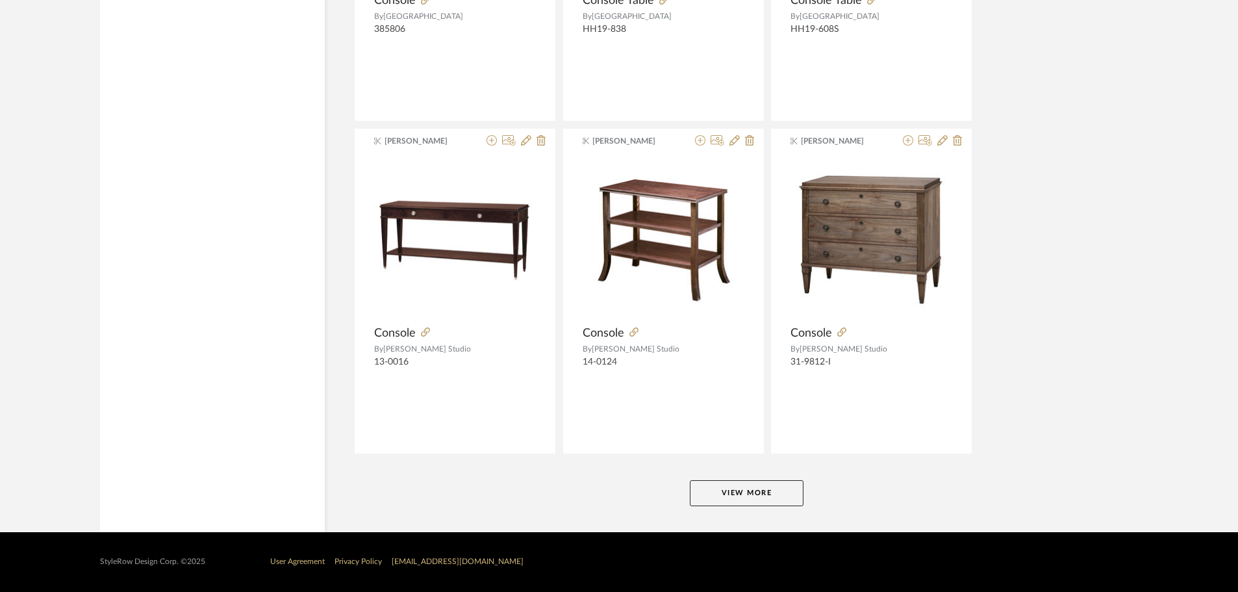
click at [784, 494] on button "View More" at bounding box center [747, 493] width 114 height 26
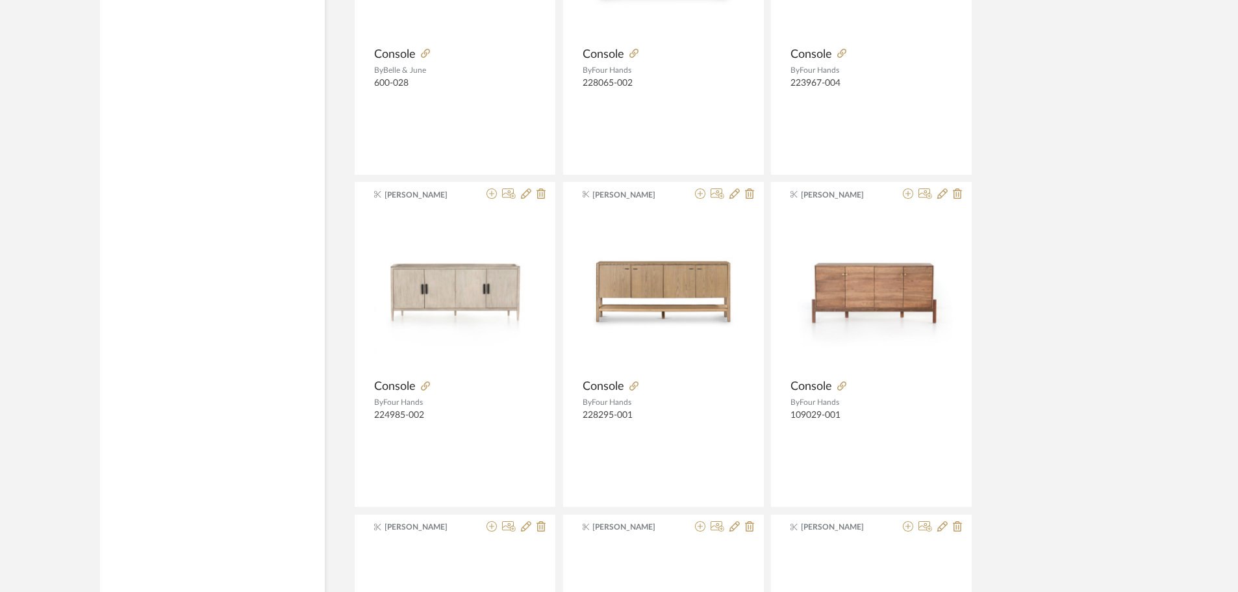
scroll to position [34782, 0]
